Goal: Information Seeking & Learning: Learn about a topic

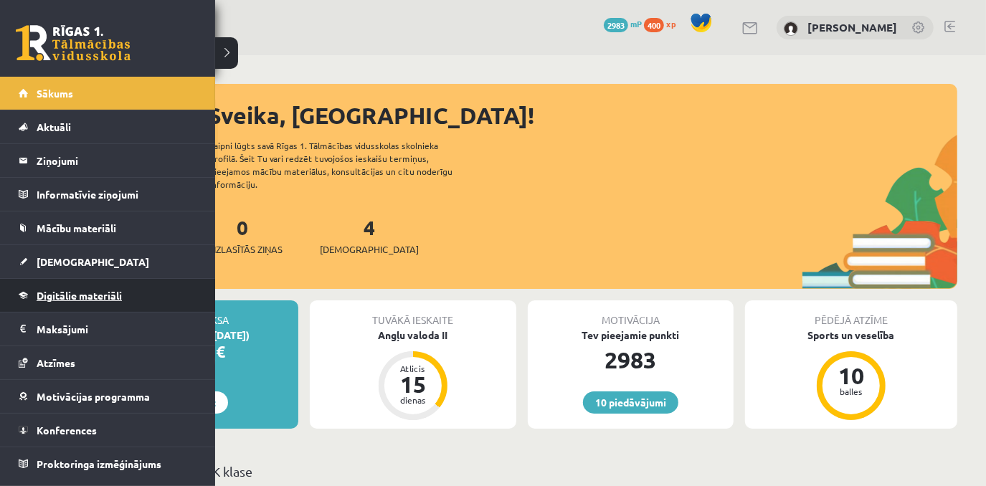
click at [103, 293] on span "Digitālie materiāli" at bounding box center [79, 295] width 85 height 13
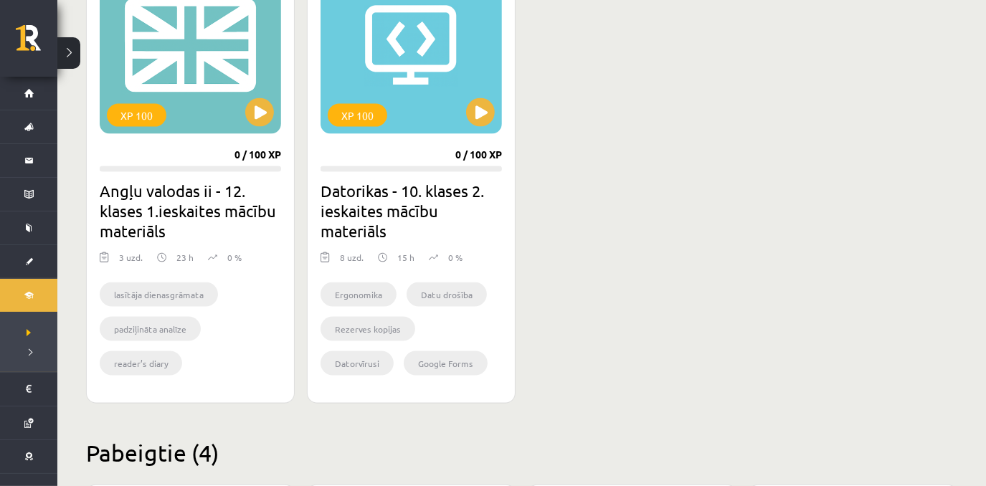
scroll to position [1415, 0]
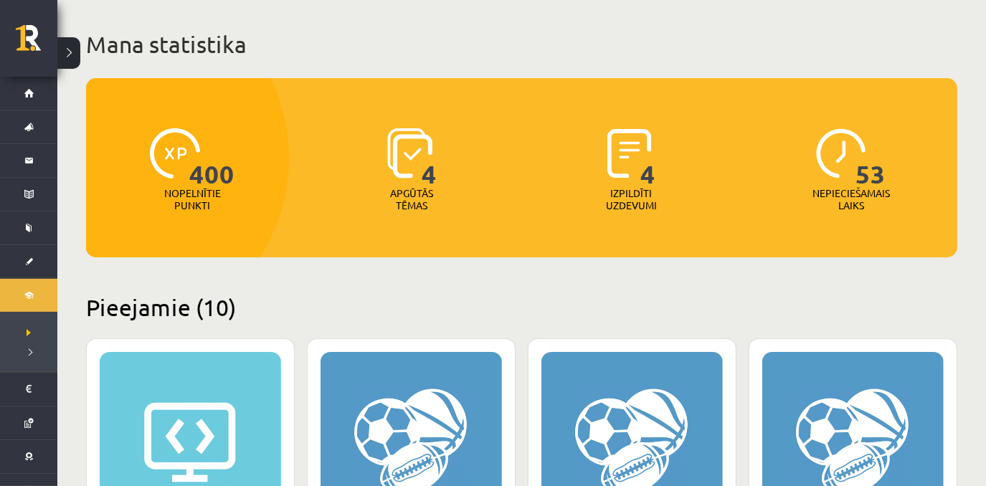
scroll to position [0, 0]
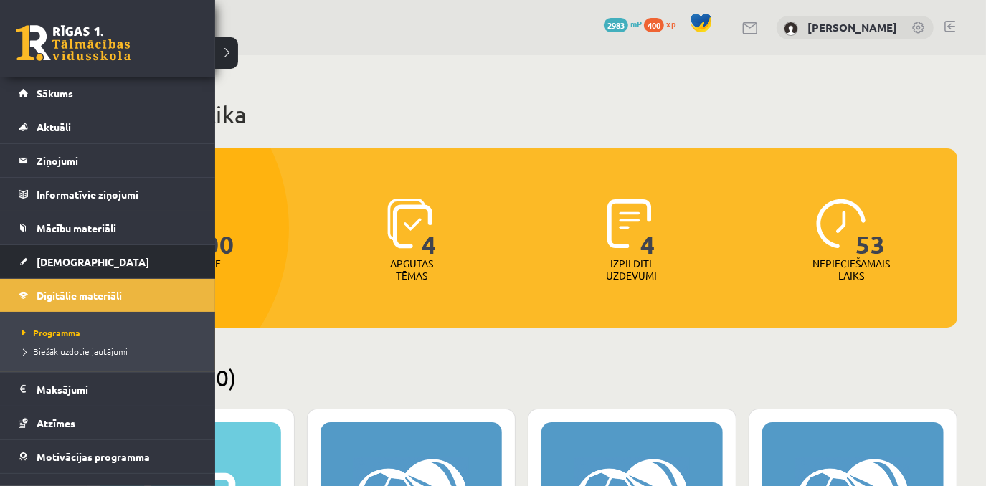
click at [93, 256] on link "[DEMOGRAPHIC_DATA]" at bounding box center [108, 261] width 179 height 33
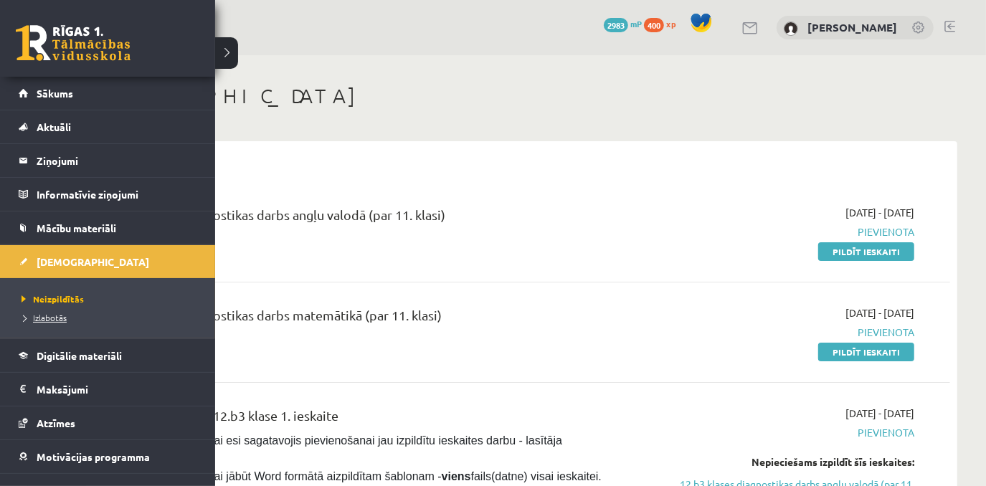
click at [58, 315] on span "Izlabotās" at bounding box center [42, 317] width 49 height 11
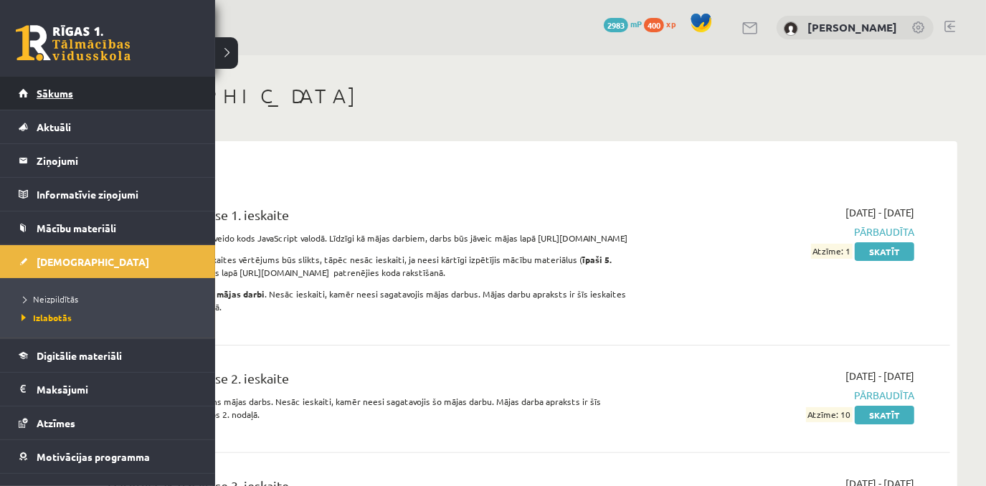
click at [48, 91] on span "Sākums" at bounding box center [55, 93] width 37 height 13
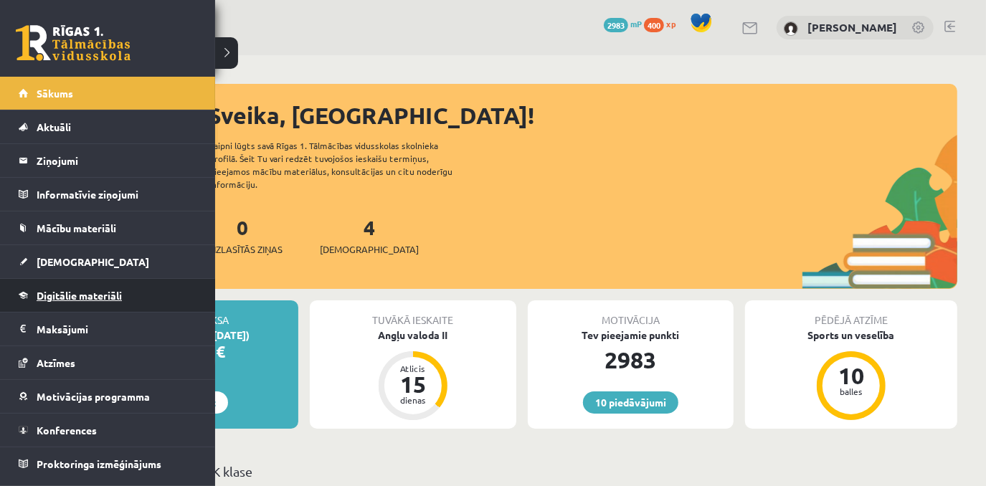
click at [124, 296] on link "Digitālie materiāli" at bounding box center [108, 295] width 179 height 33
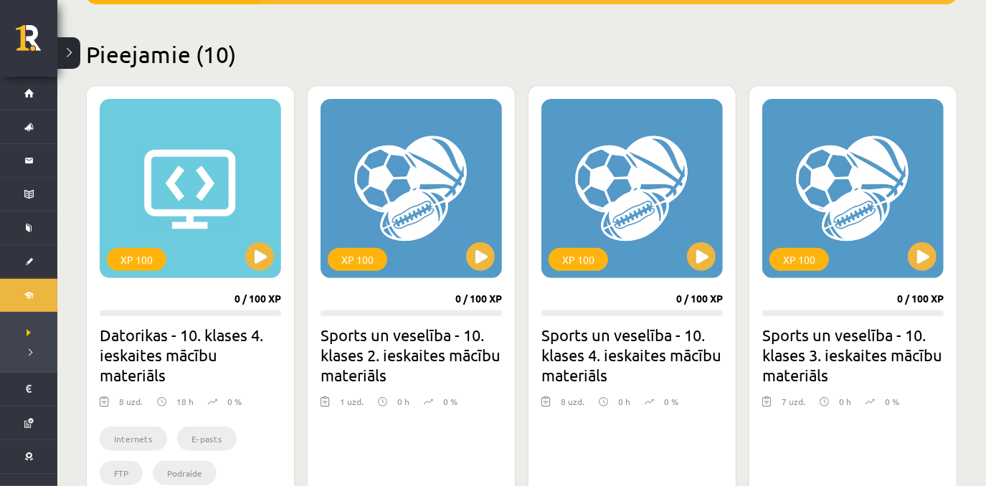
scroll to position [318, 0]
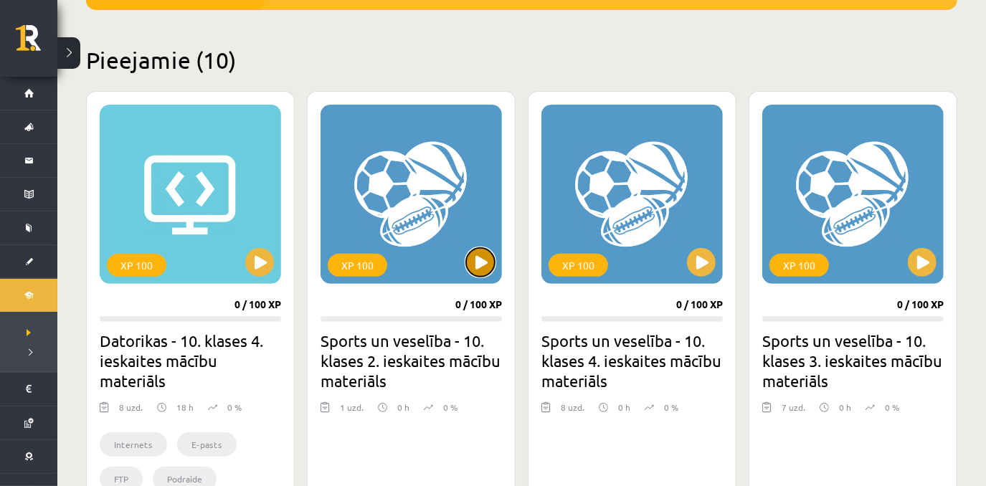
click at [486, 265] on button at bounding box center [480, 262] width 29 height 29
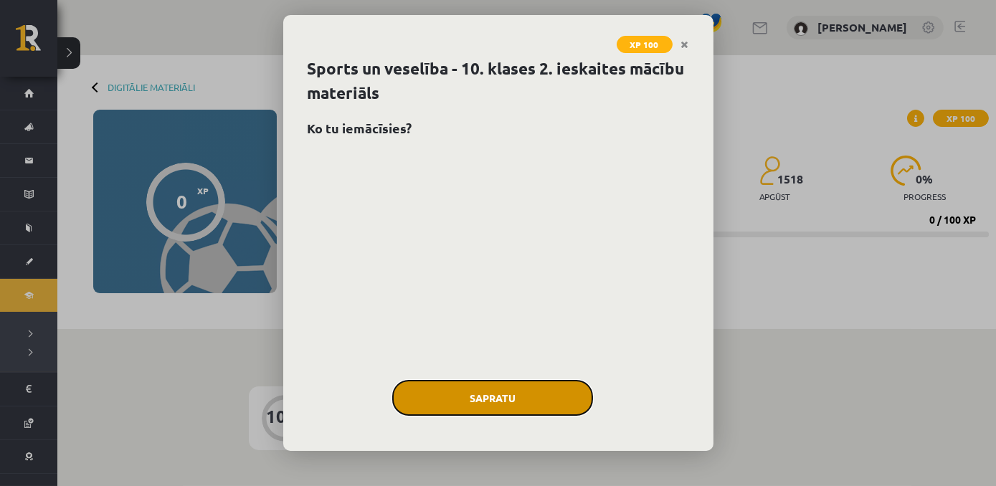
click at [501, 402] on button "Sapratu" at bounding box center [492, 398] width 201 height 36
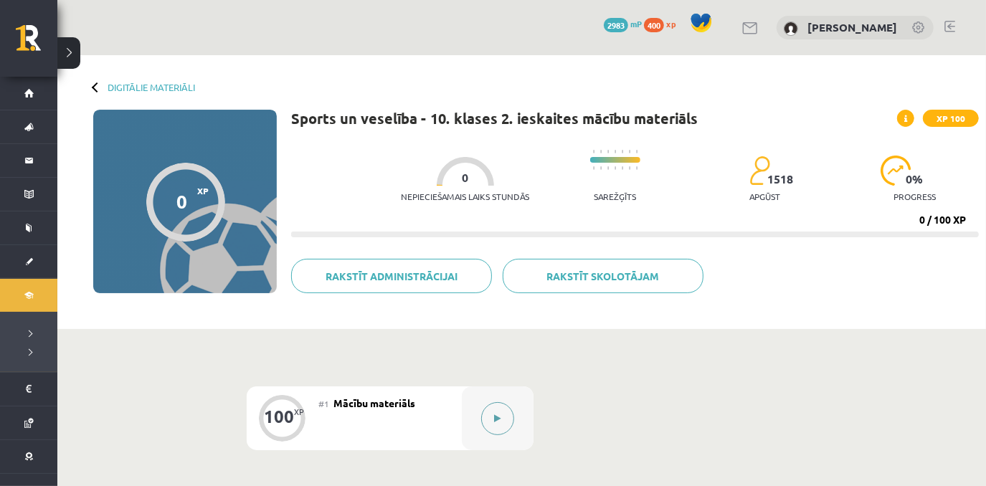
click at [499, 412] on button at bounding box center [497, 418] width 33 height 33
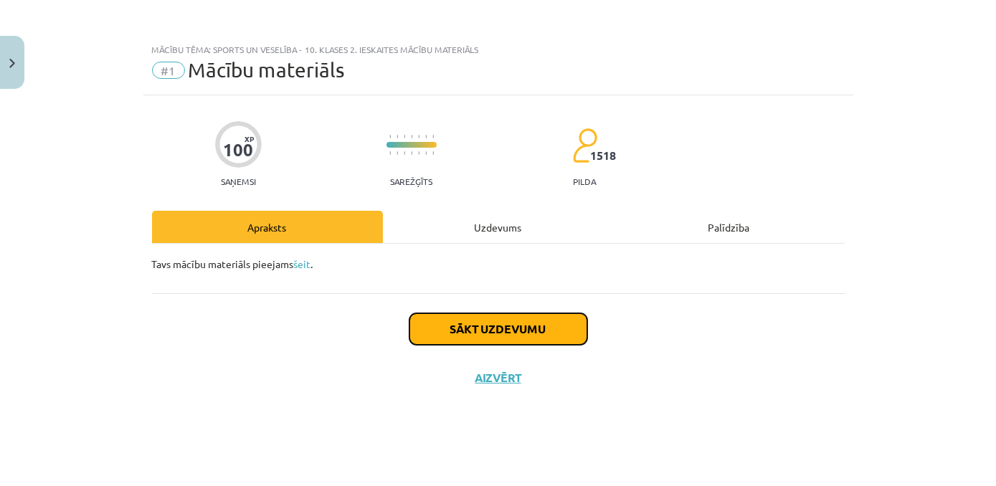
click at [461, 323] on button "Sākt uzdevumu" at bounding box center [499, 329] width 178 height 32
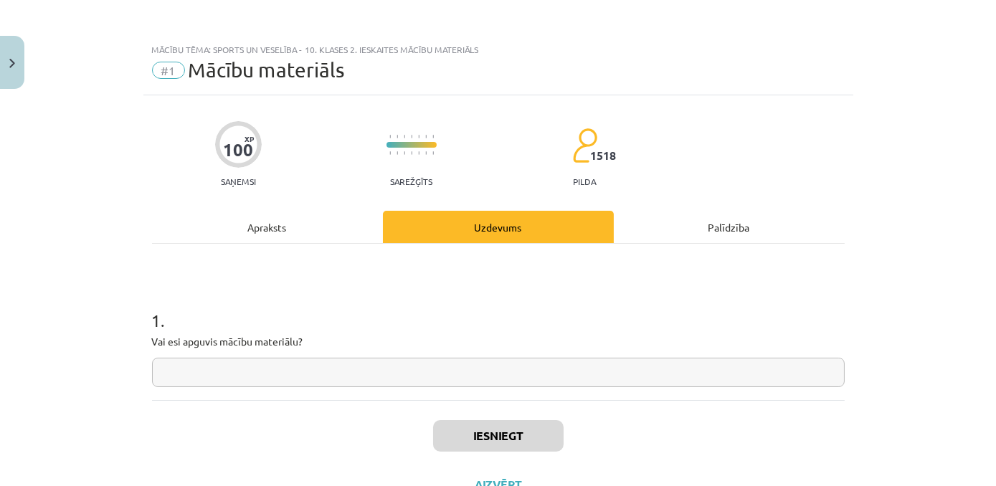
click at [288, 377] on input "text" at bounding box center [498, 372] width 693 height 29
click at [346, 374] on input "text" at bounding box center [498, 372] width 693 height 29
paste input "**"
type input "**"
click at [464, 433] on button "Iesniegt" at bounding box center [498, 436] width 131 height 32
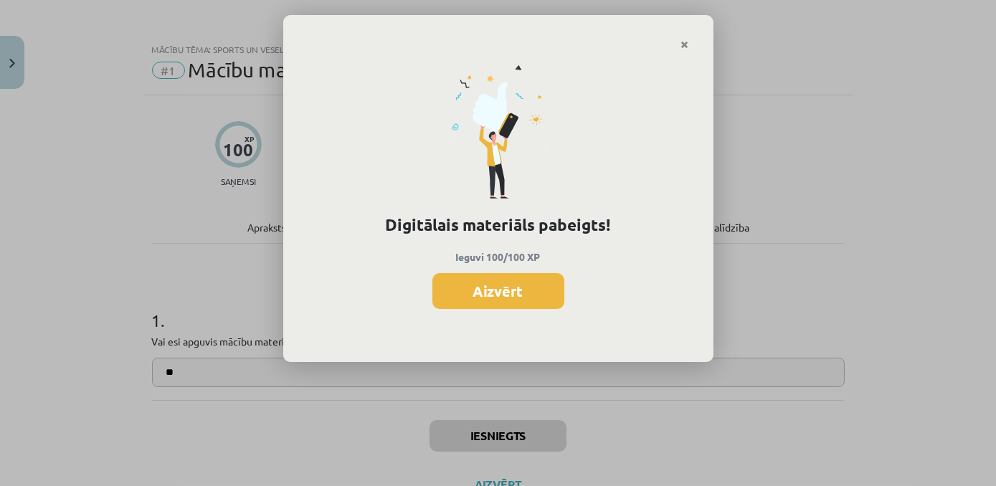
click at [512, 295] on button "Aizvērt" at bounding box center [499, 291] width 132 height 36
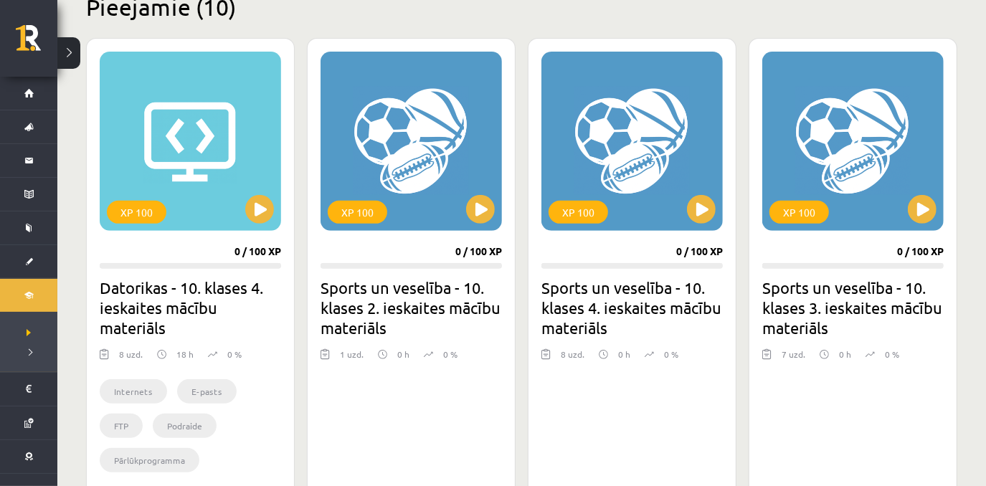
scroll to position [363, 0]
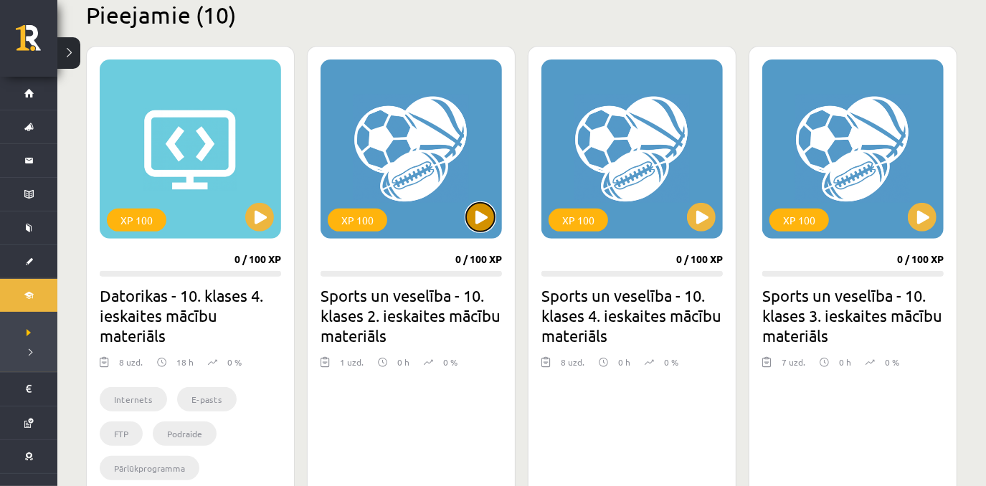
click at [472, 215] on button at bounding box center [480, 217] width 29 height 29
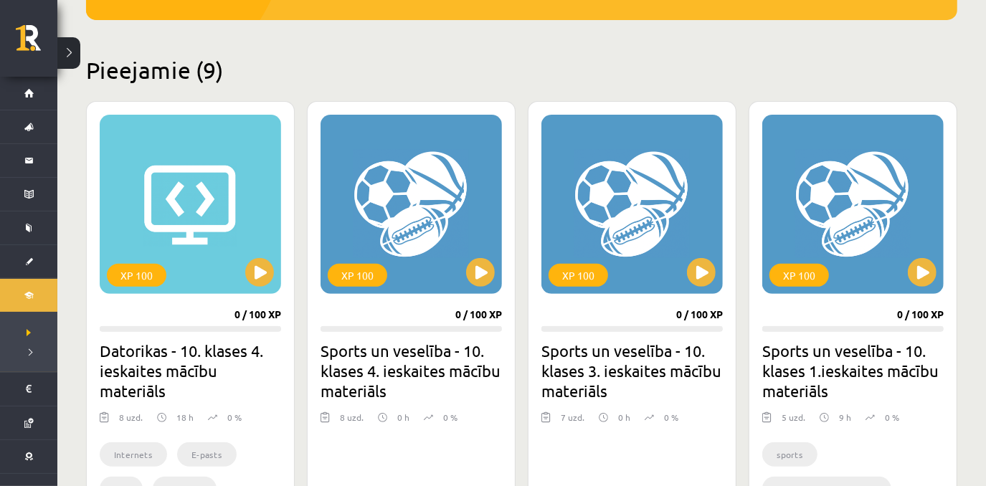
scroll to position [324, 0]
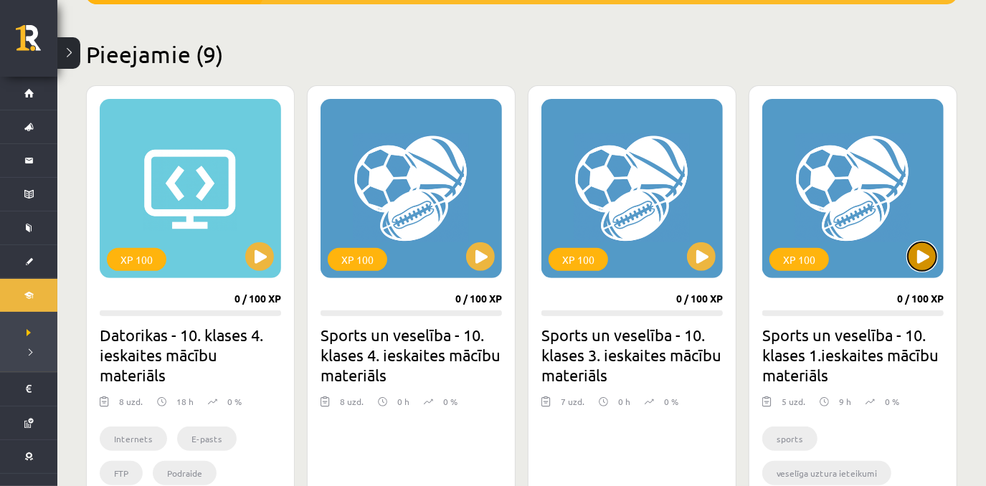
click at [920, 253] on button at bounding box center [922, 256] width 29 height 29
